Goal: Transaction & Acquisition: Purchase product/service

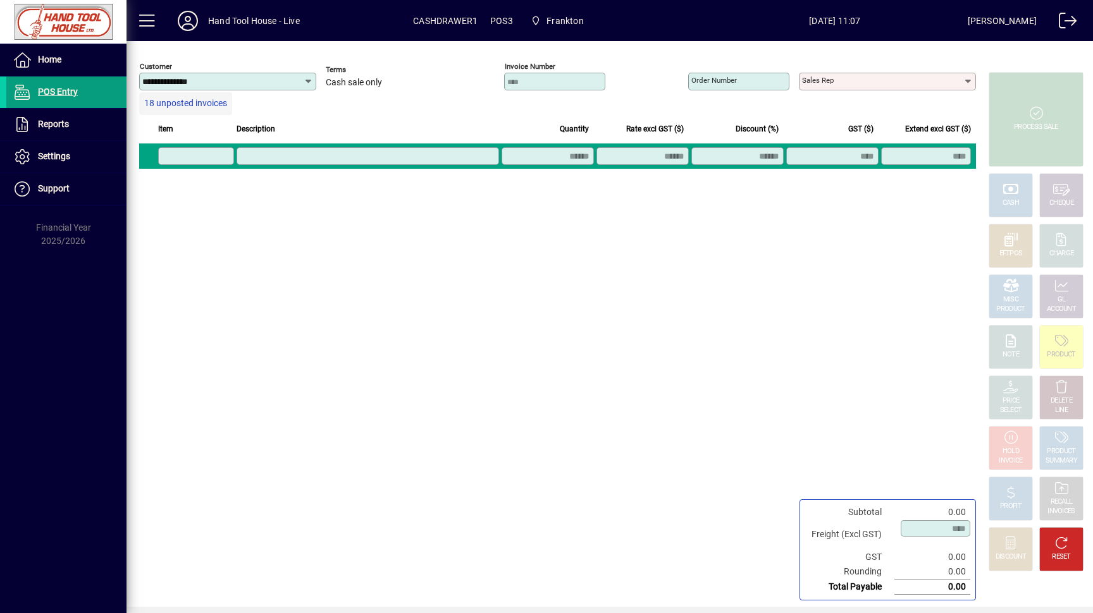
click at [186, 104] on span "18 unposted invoices" at bounding box center [185, 103] width 83 height 13
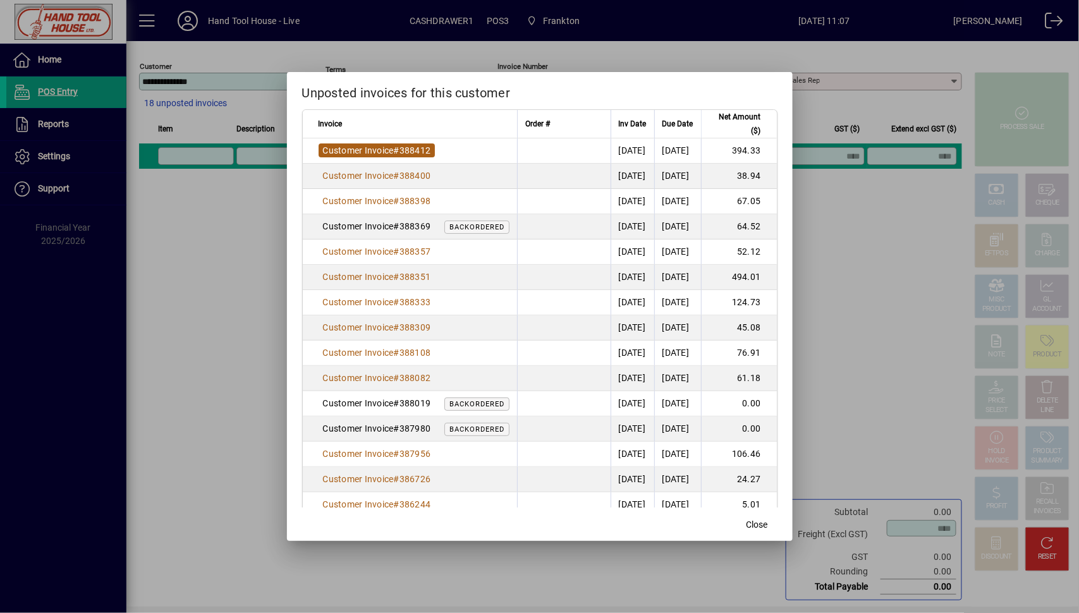
click at [368, 156] on span "Customer Invoice" at bounding box center [358, 150] width 71 height 10
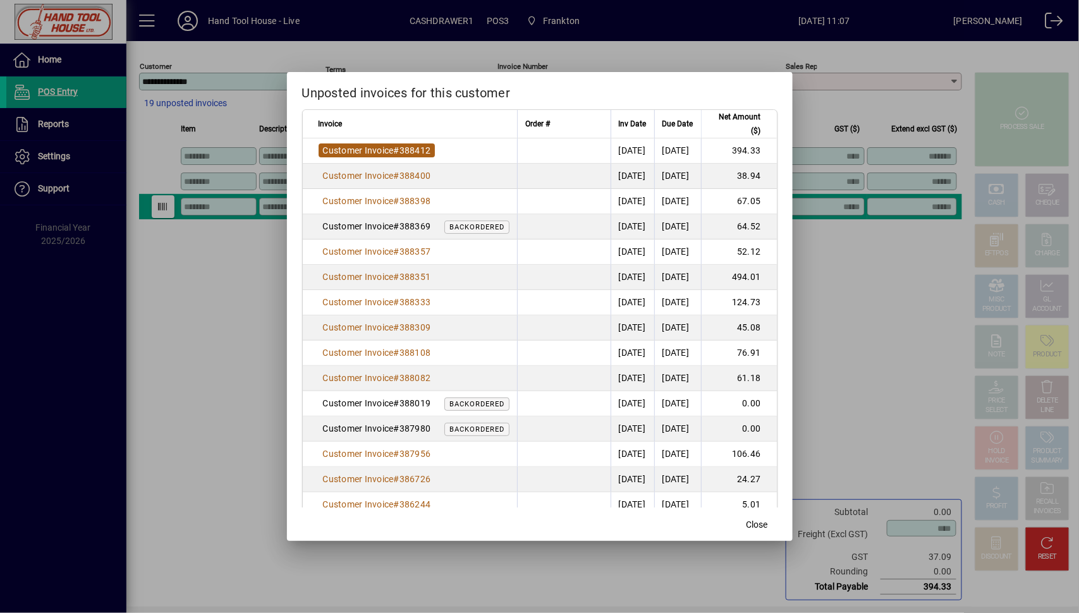
click at [399, 156] on span "#" at bounding box center [397, 150] width 6 height 10
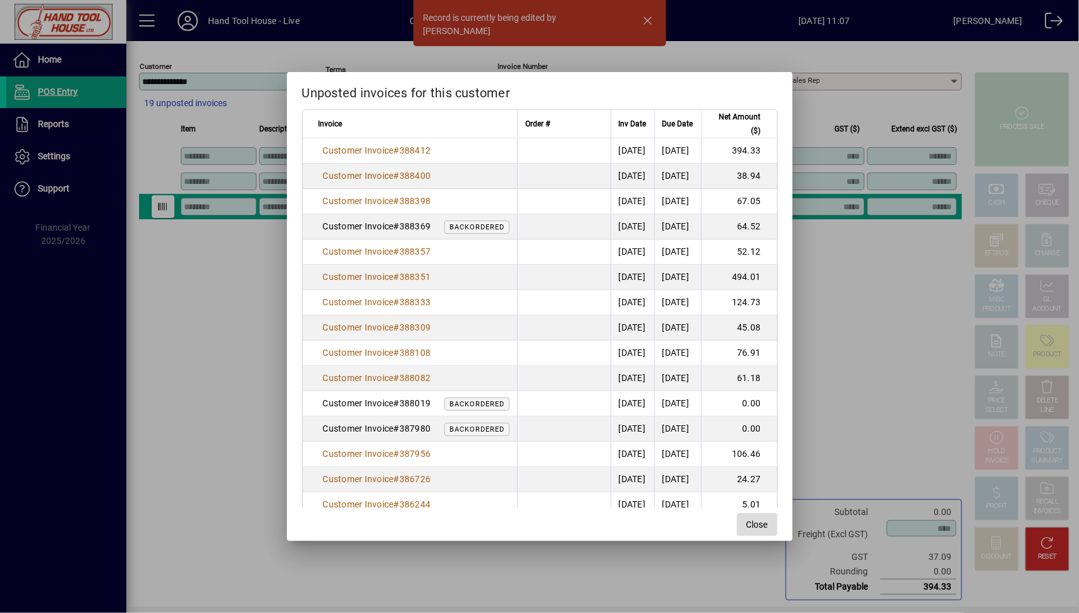
click at [768, 524] on span "Close" at bounding box center [757, 525] width 21 height 13
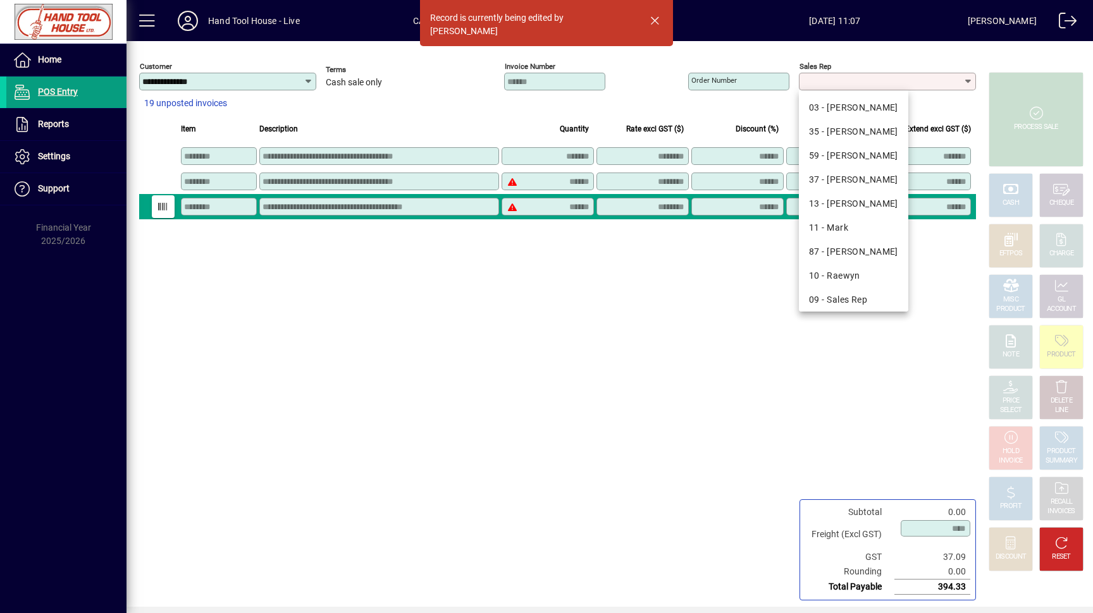
click at [859, 81] on input "Sales rep" at bounding box center [882, 82] width 161 height 10
click at [831, 105] on div "03 - [PERSON_NAME]" at bounding box center [853, 107] width 89 height 13
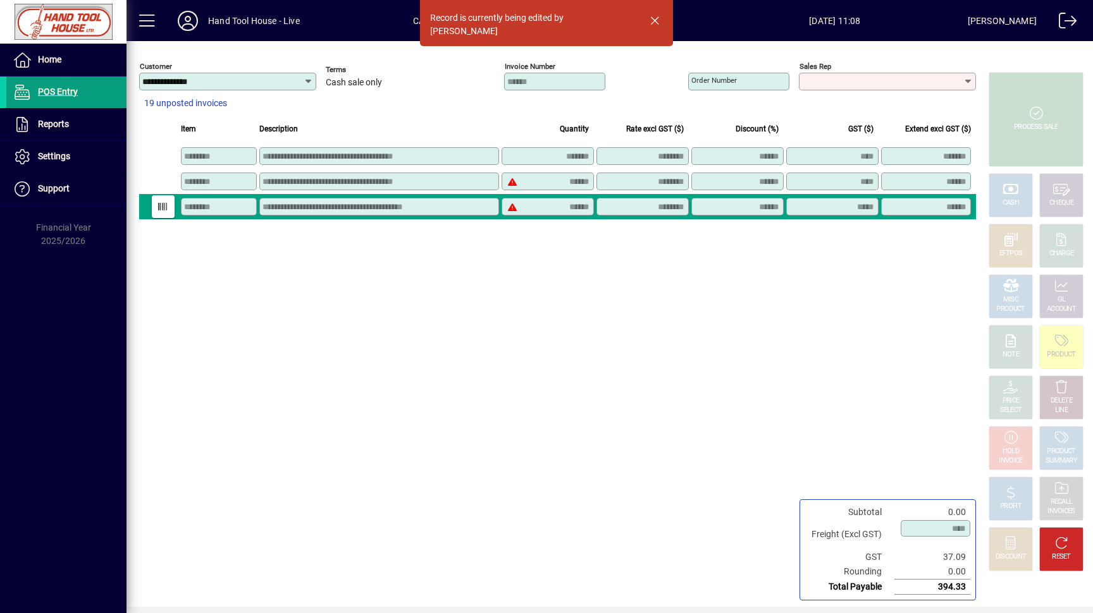
type input "**********"
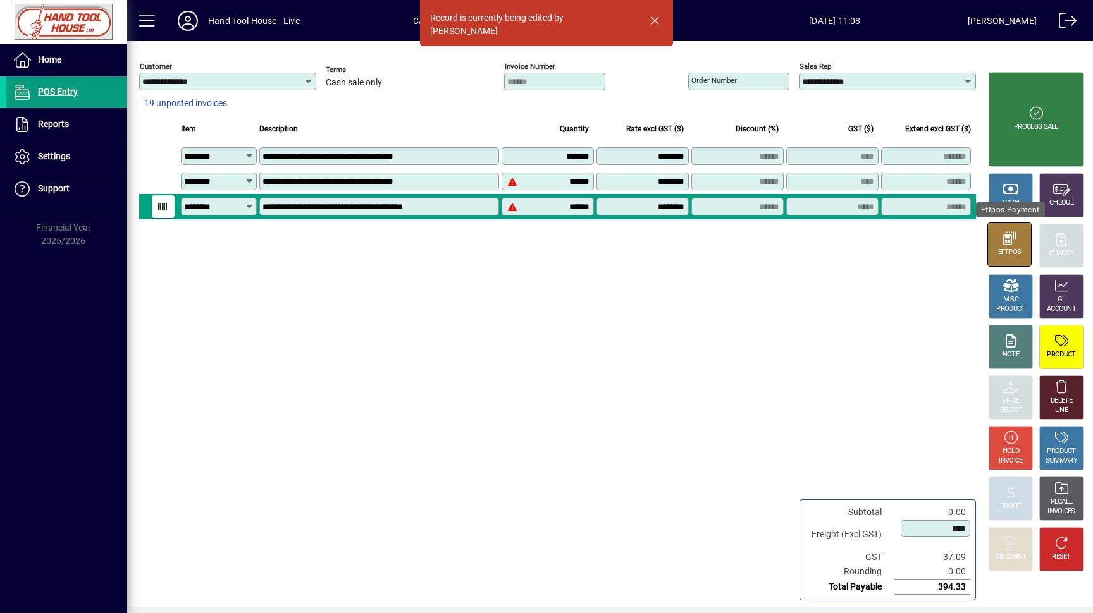
click at [1005, 245] on div at bounding box center [1009, 240] width 16 height 16
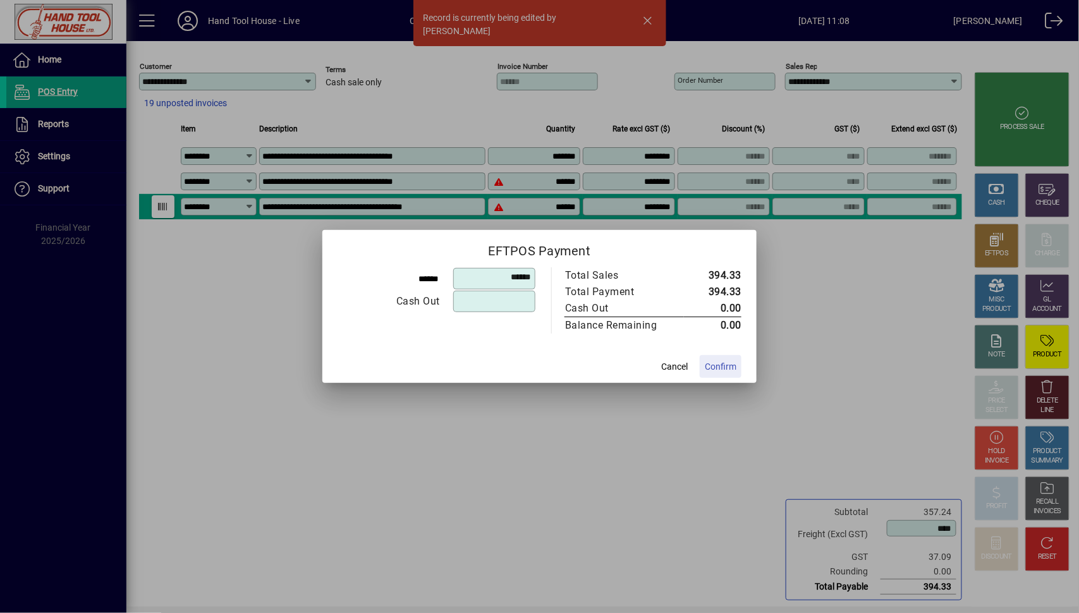
drag, startPoint x: 715, startPoint y: 368, endPoint x: 668, endPoint y: 368, distance: 46.8
click at [715, 368] on span "Confirm" at bounding box center [721, 366] width 32 height 13
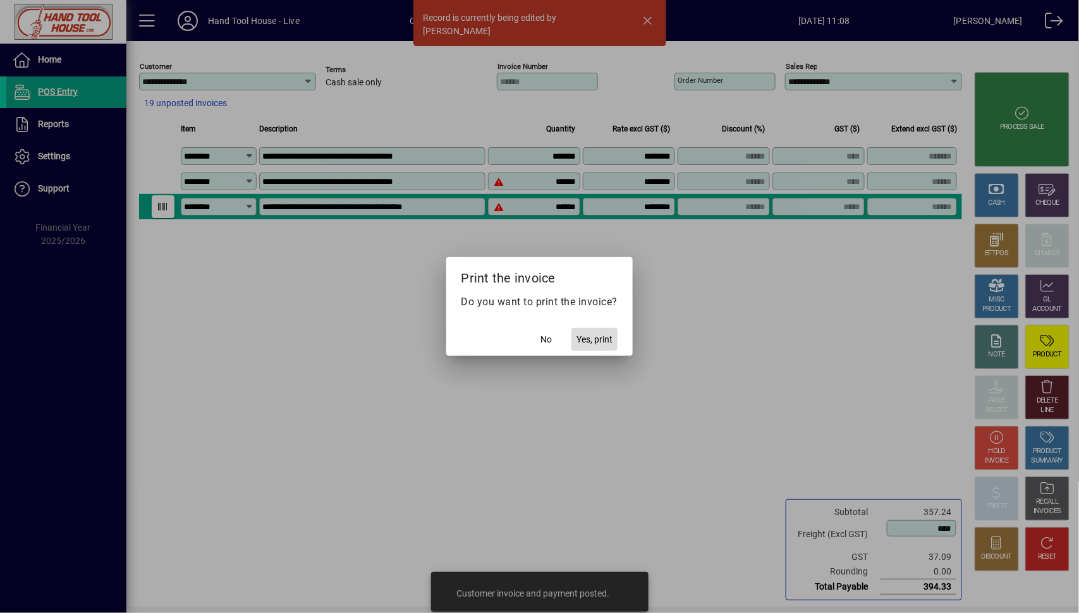
click at [600, 338] on span "Yes, print" at bounding box center [595, 339] width 36 height 13
